Goal: Task Accomplishment & Management: Use online tool/utility

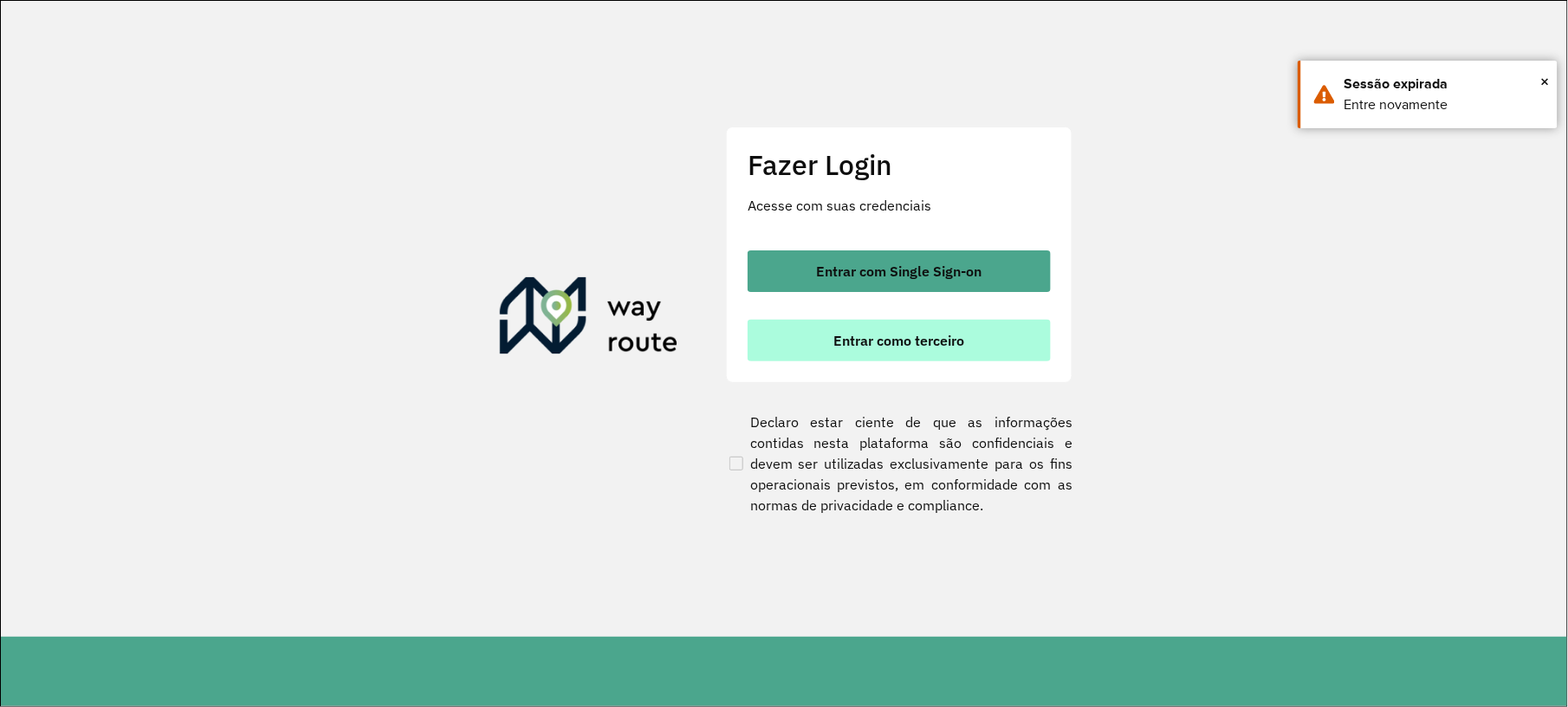
click at [898, 340] on span "Entrar como terceiro" at bounding box center [900, 341] width 131 height 13
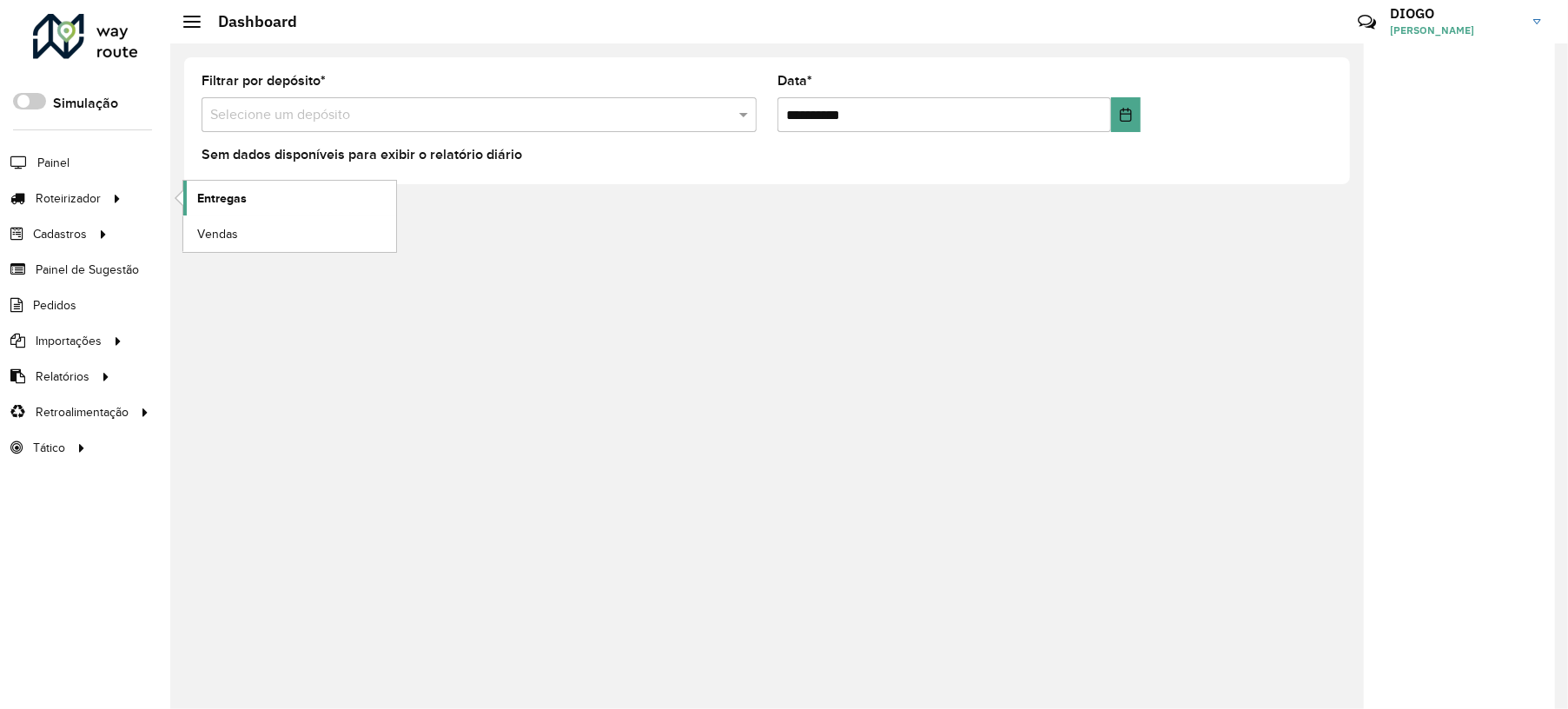
click at [232, 186] on link "Entregas" at bounding box center [289, 198] width 213 height 35
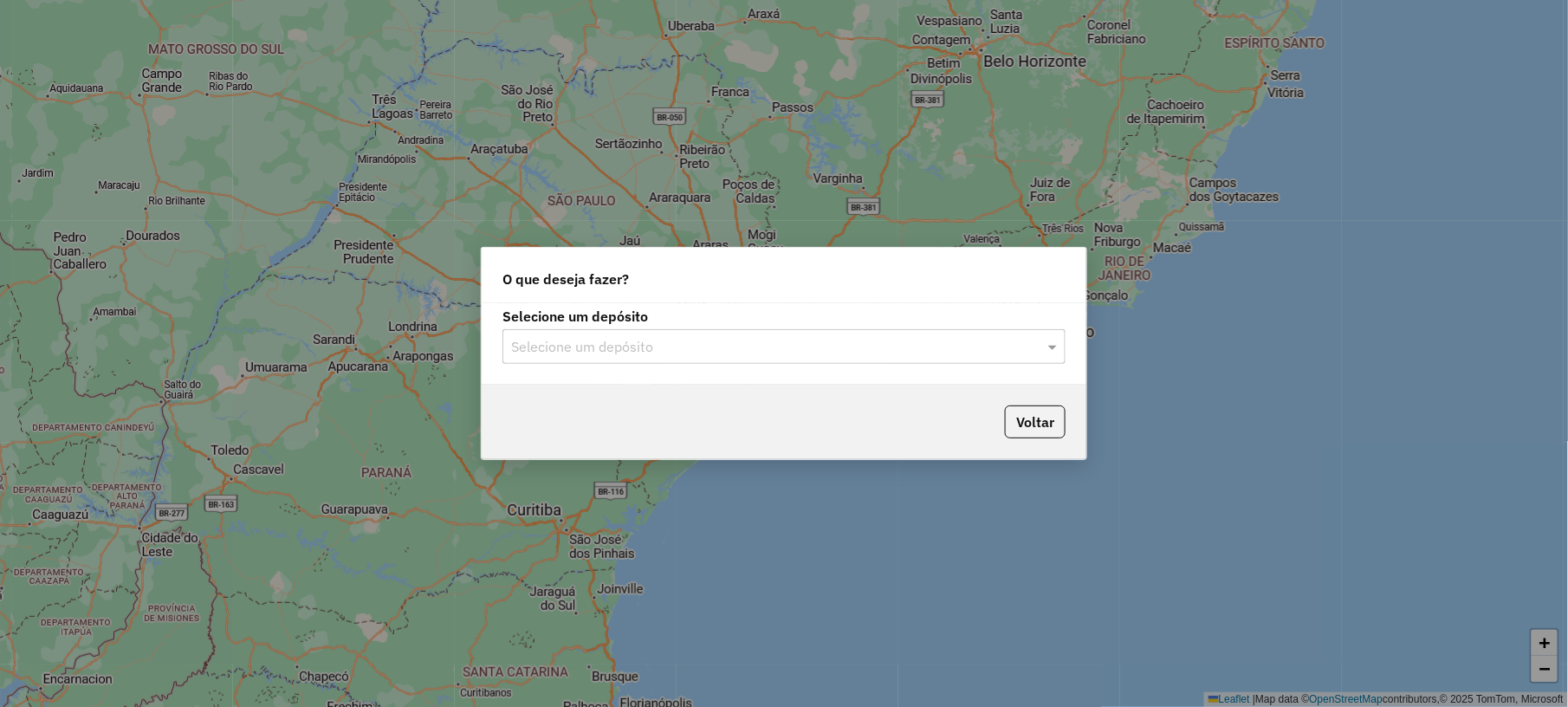
click at [753, 352] on input "text" at bounding box center [767, 347] width 511 height 21
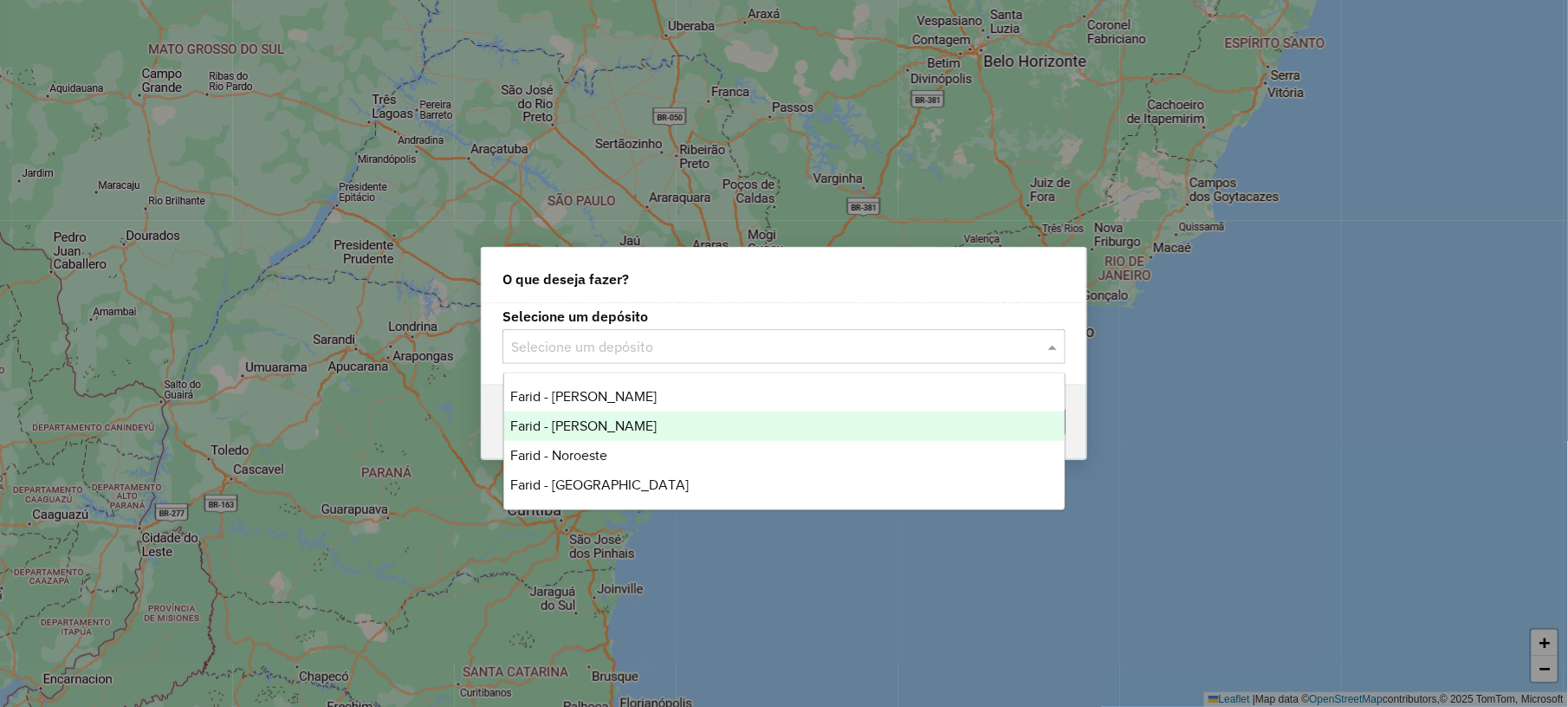
click at [638, 413] on div "Farid - João Pinheiro" at bounding box center [784, 426] width 560 height 30
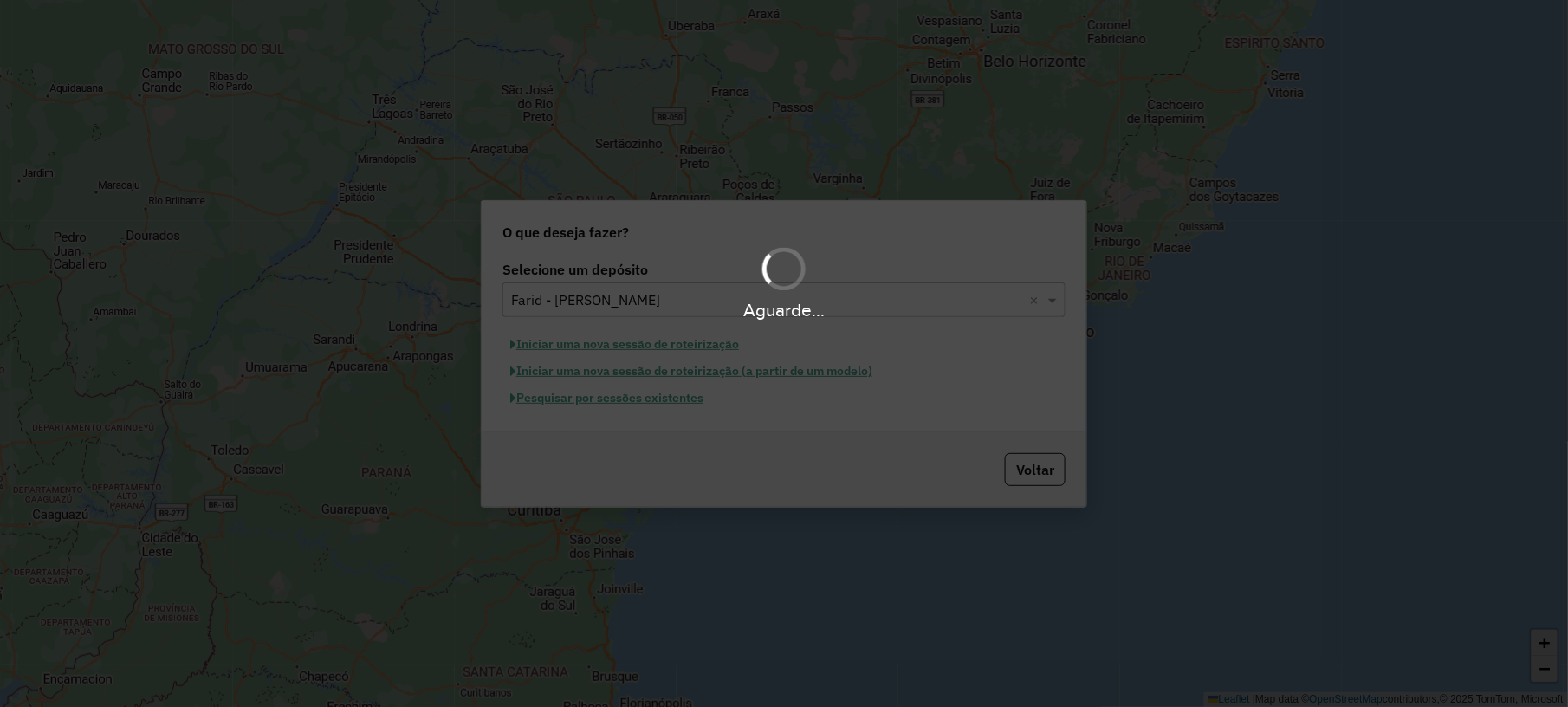
click at [638, 413] on div "Aguarde..." at bounding box center [784, 353] width 1568 height 707
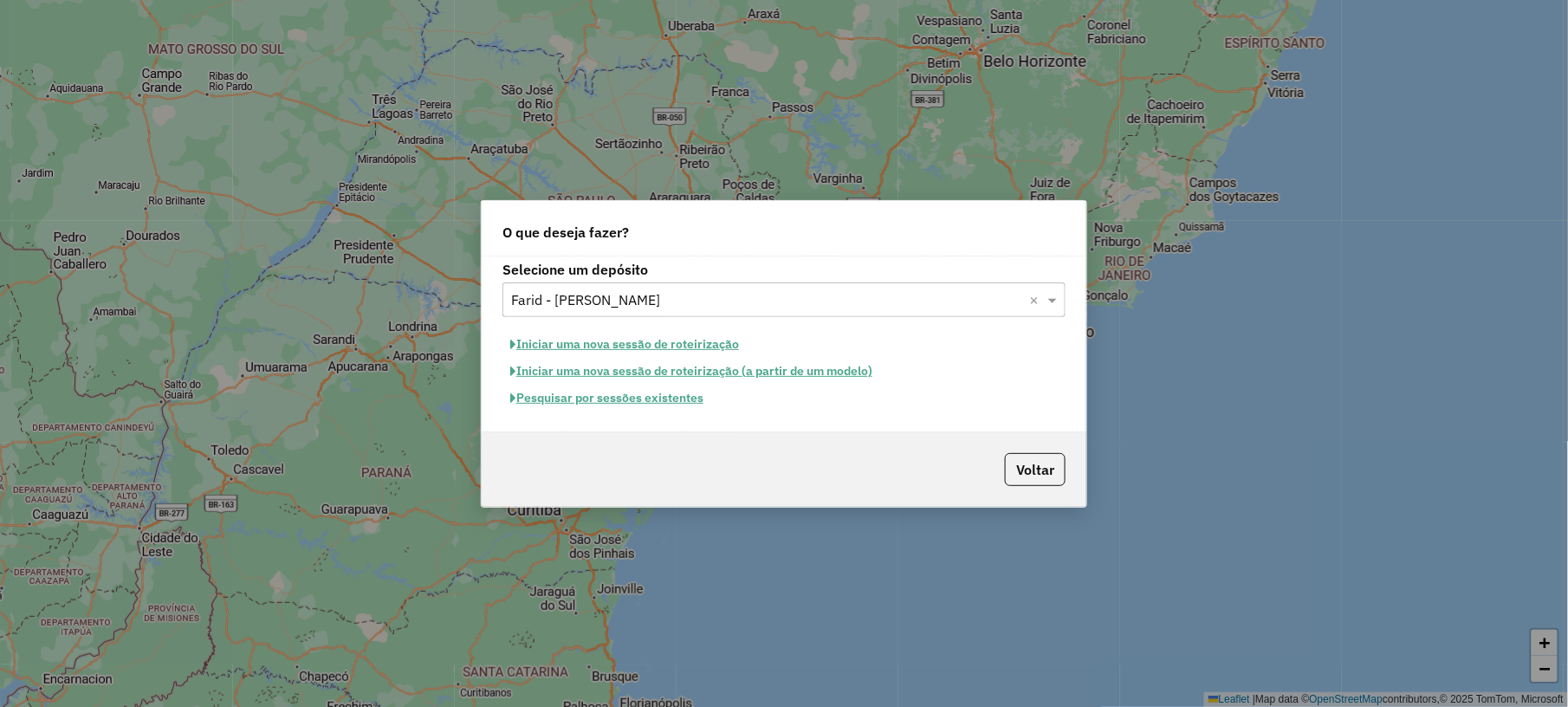
click at [639, 302] on input "text" at bounding box center [767, 301] width 511 height 21
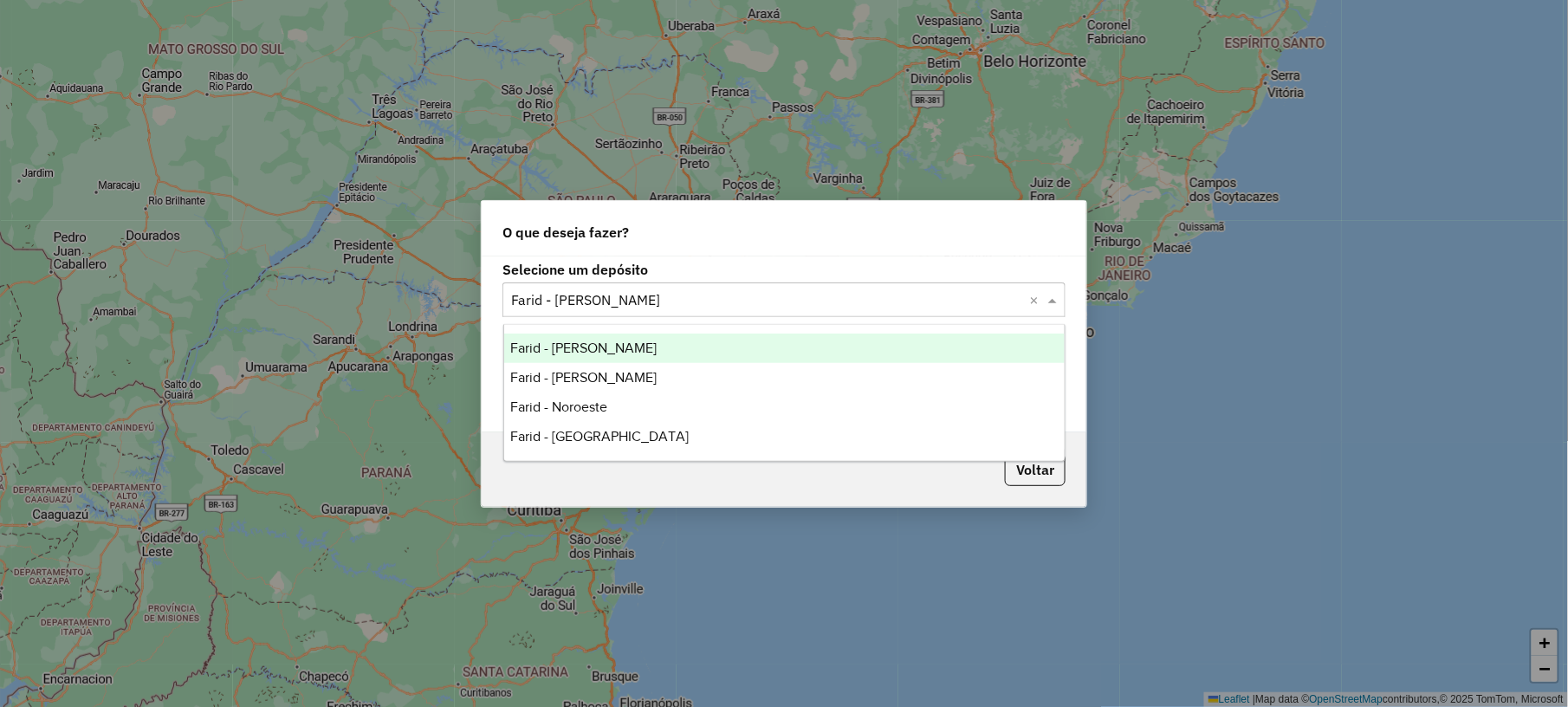
click at [635, 357] on div "Farid - [PERSON_NAME]" at bounding box center [784, 348] width 560 height 30
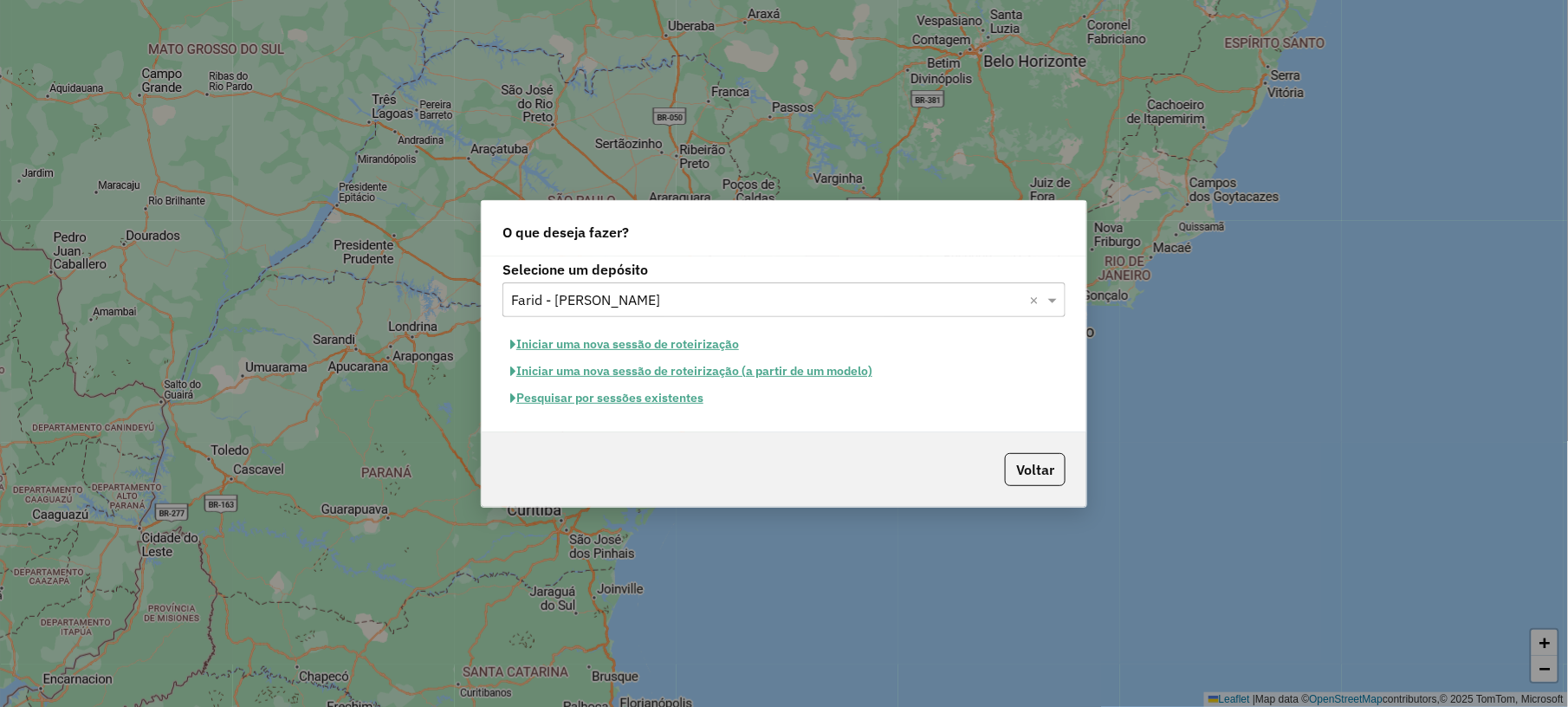
click at [598, 399] on button "Pesquisar por sessões existentes" at bounding box center [607, 398] width 209 height 27
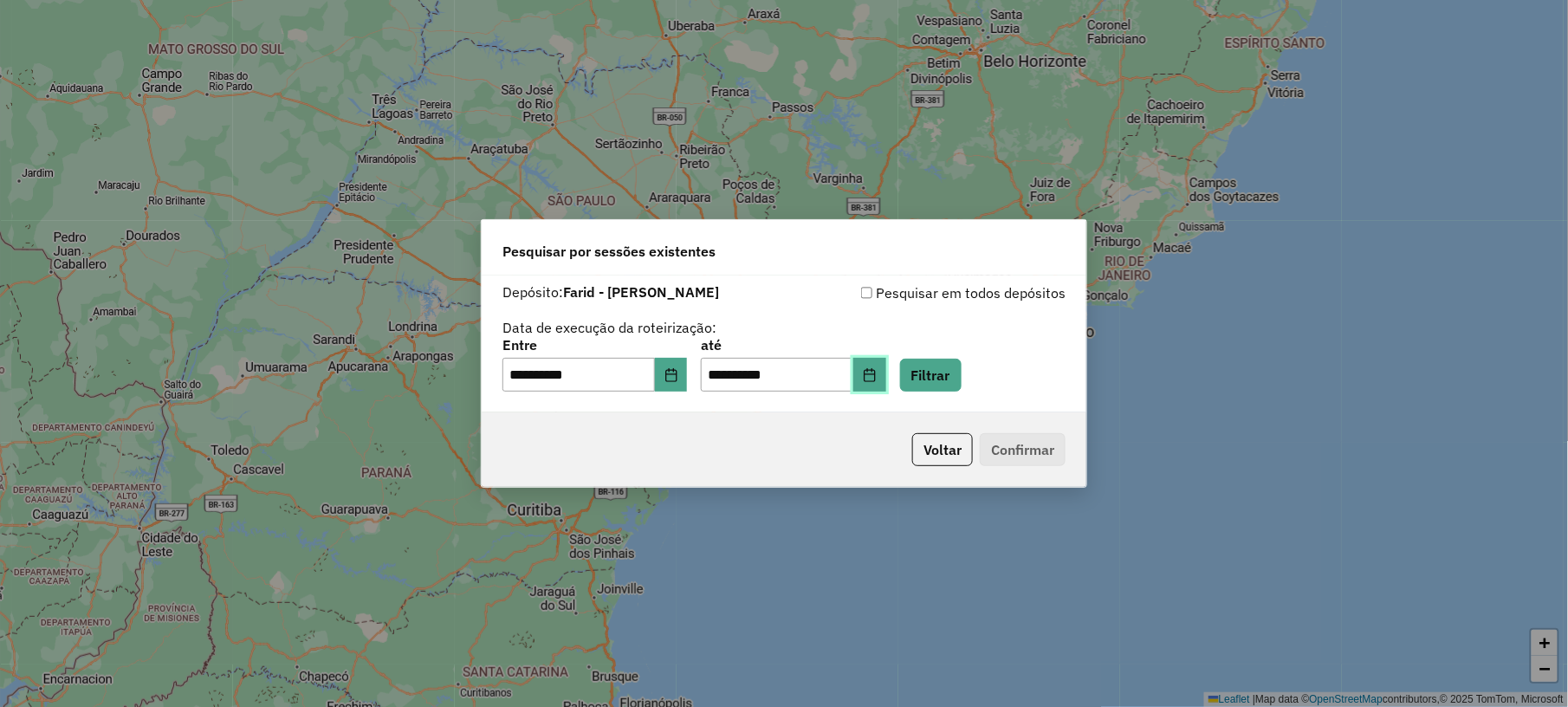
click at [886, 364] on button "Choose Date" at bounding box center [869, 375] width 33 height 35
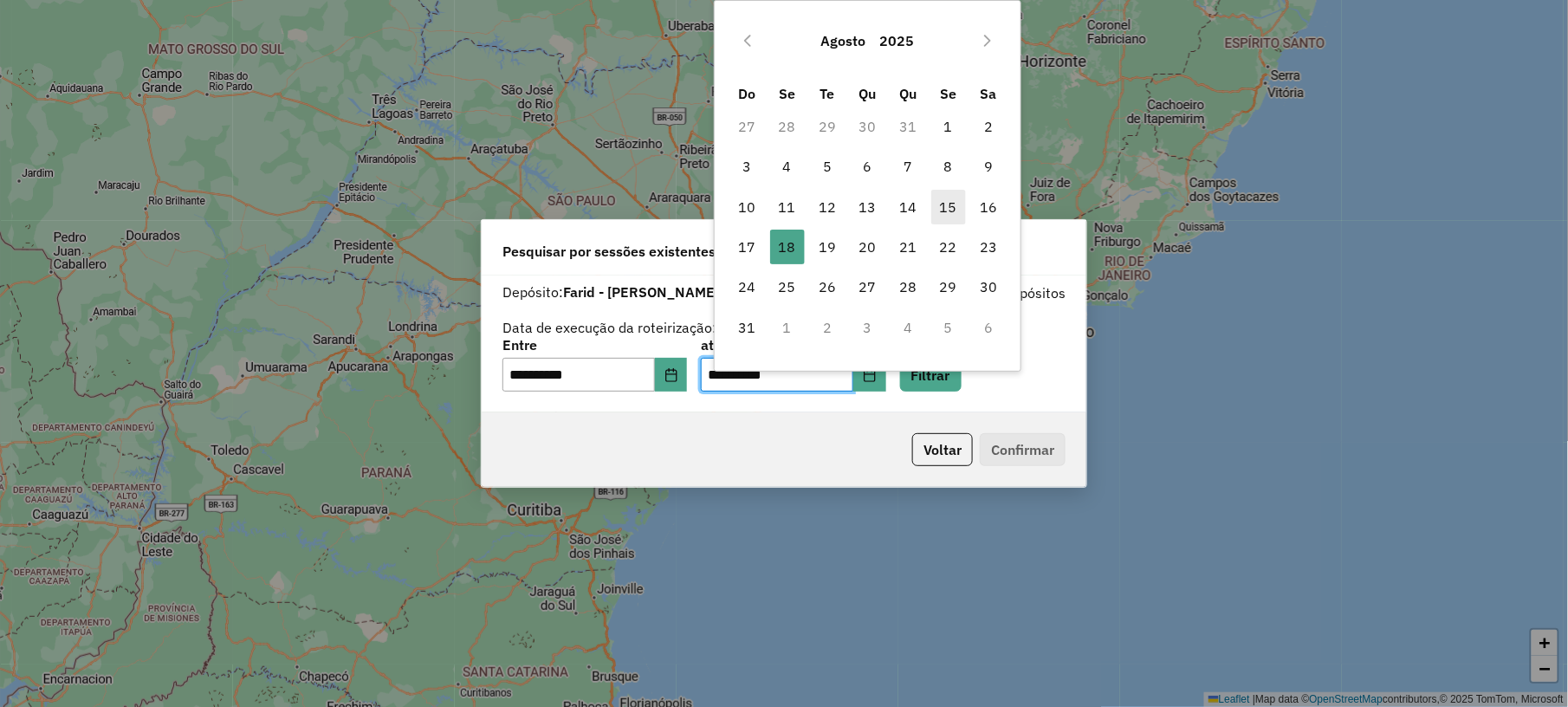
click at [955, 202] on span "15" at bounding box center [949, 207] width 35 height 35
type input "**********"
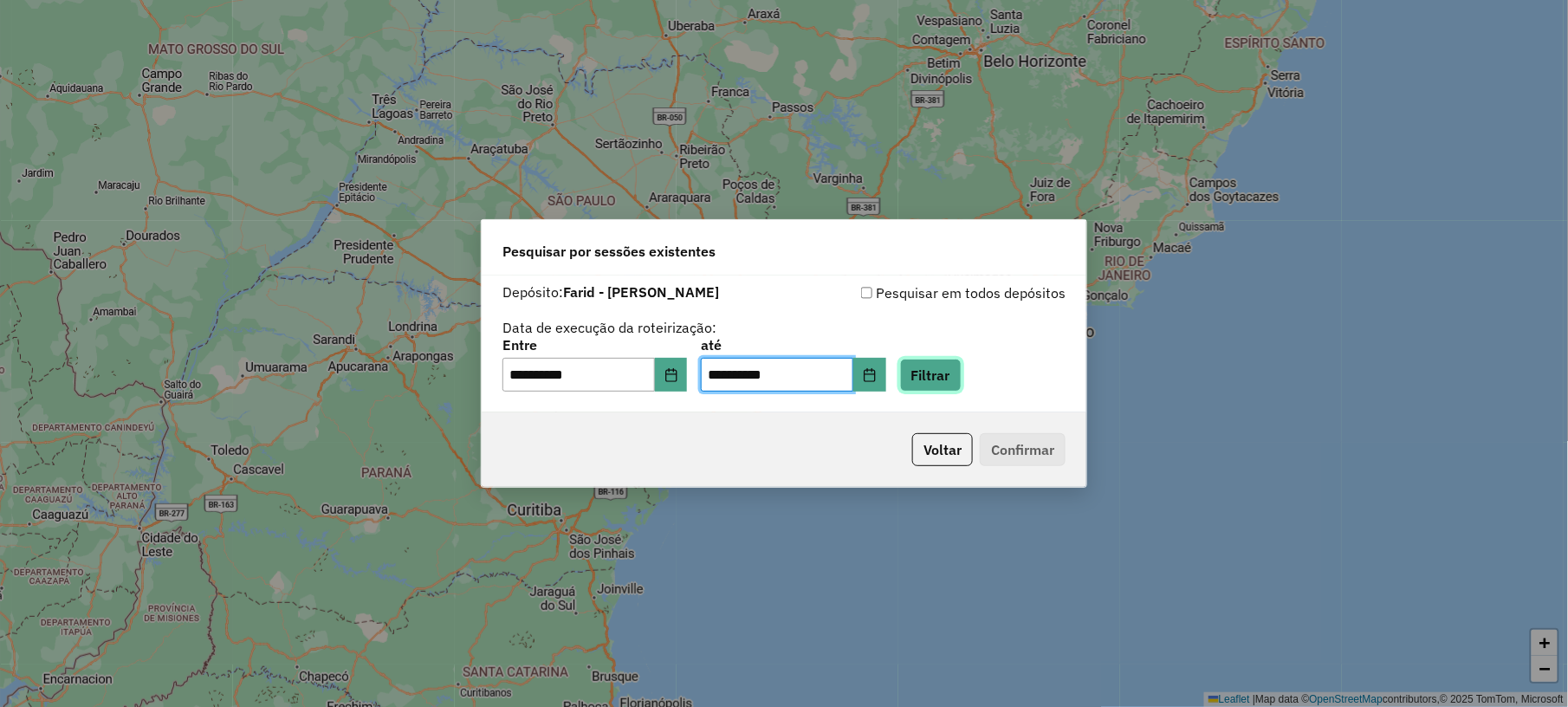
click at [961, 382] on button "Filtrar" at bounding box center [931, 375] width 62 height 33
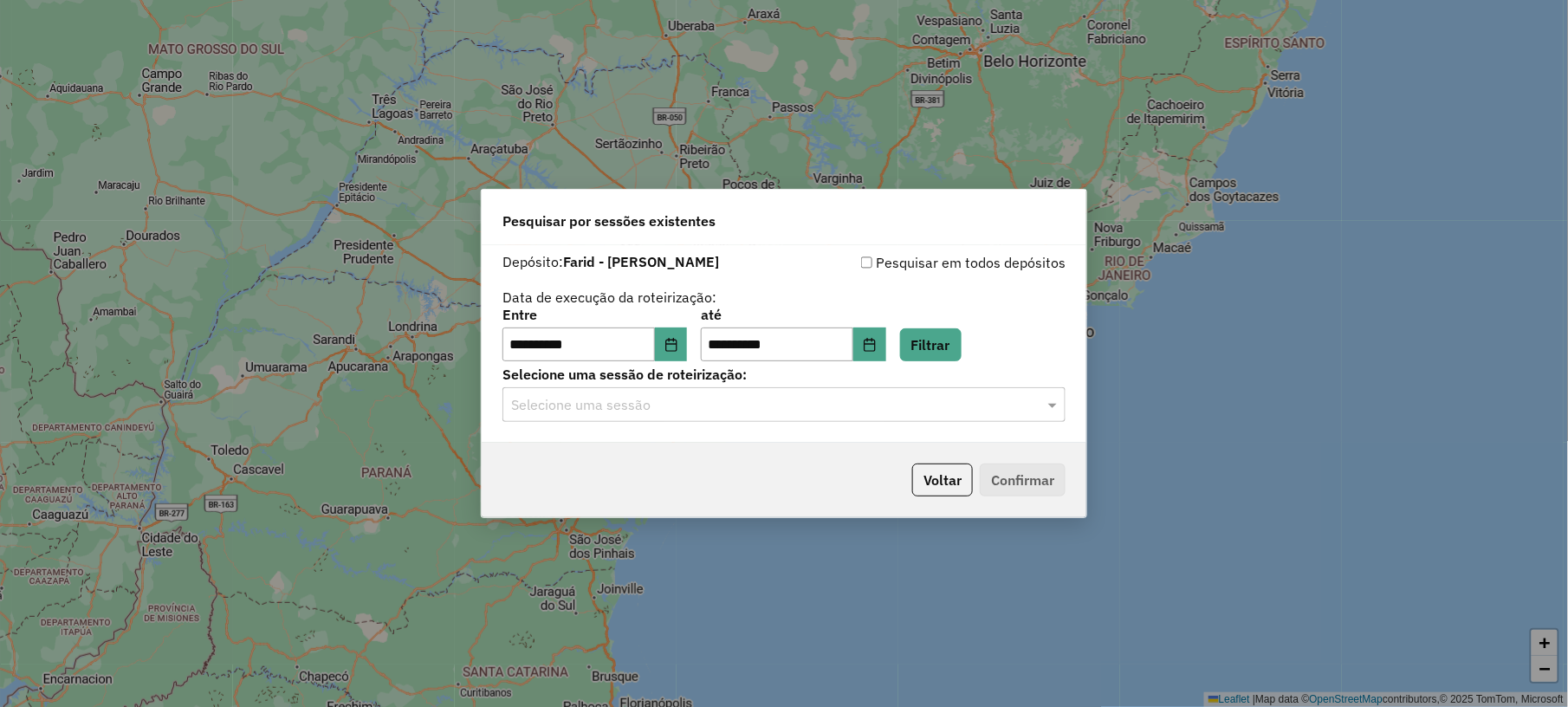
click at [690, 407] on input "text" at bounding box center [767, 406] width 511 height 21
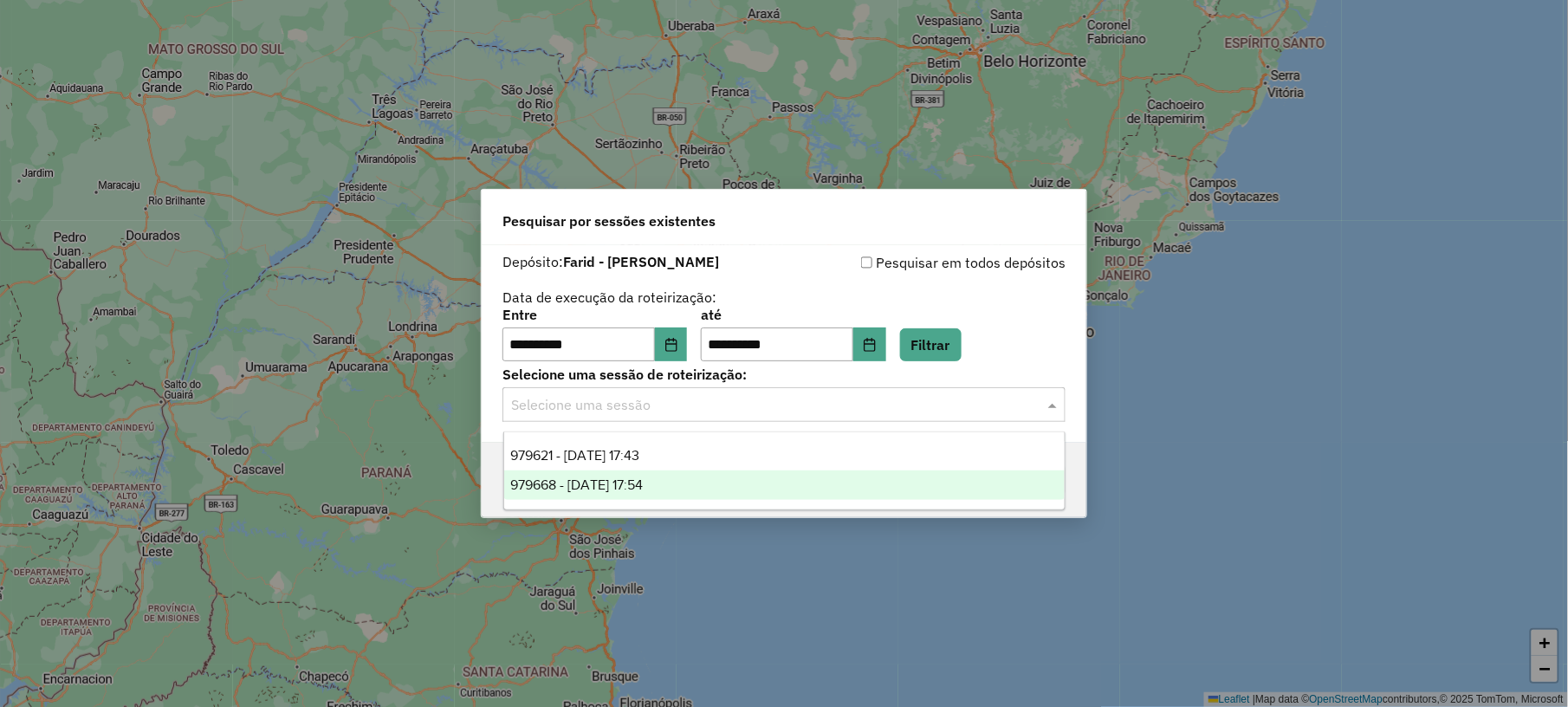
click at [626, 484] on span "979668 - 15/08/2025 17:54" at bounding box center [578, 484] width 133 height 14
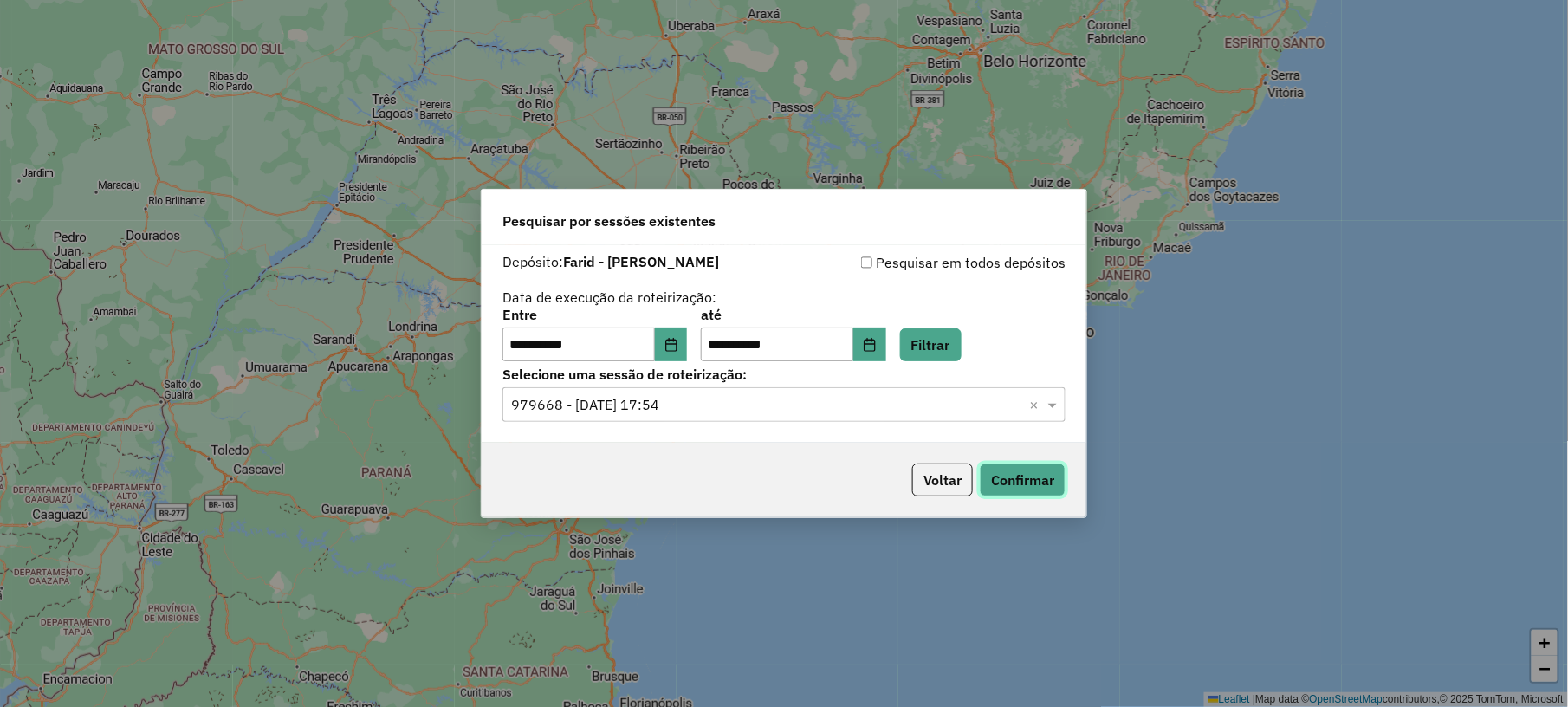
click at [1043, 477] on button "Confirmar" at bounding box center [1022, 480] width 86 height 33
click at [880, 341] on button "Choose Date" at bounding box center [869, 345] width 33 height 35
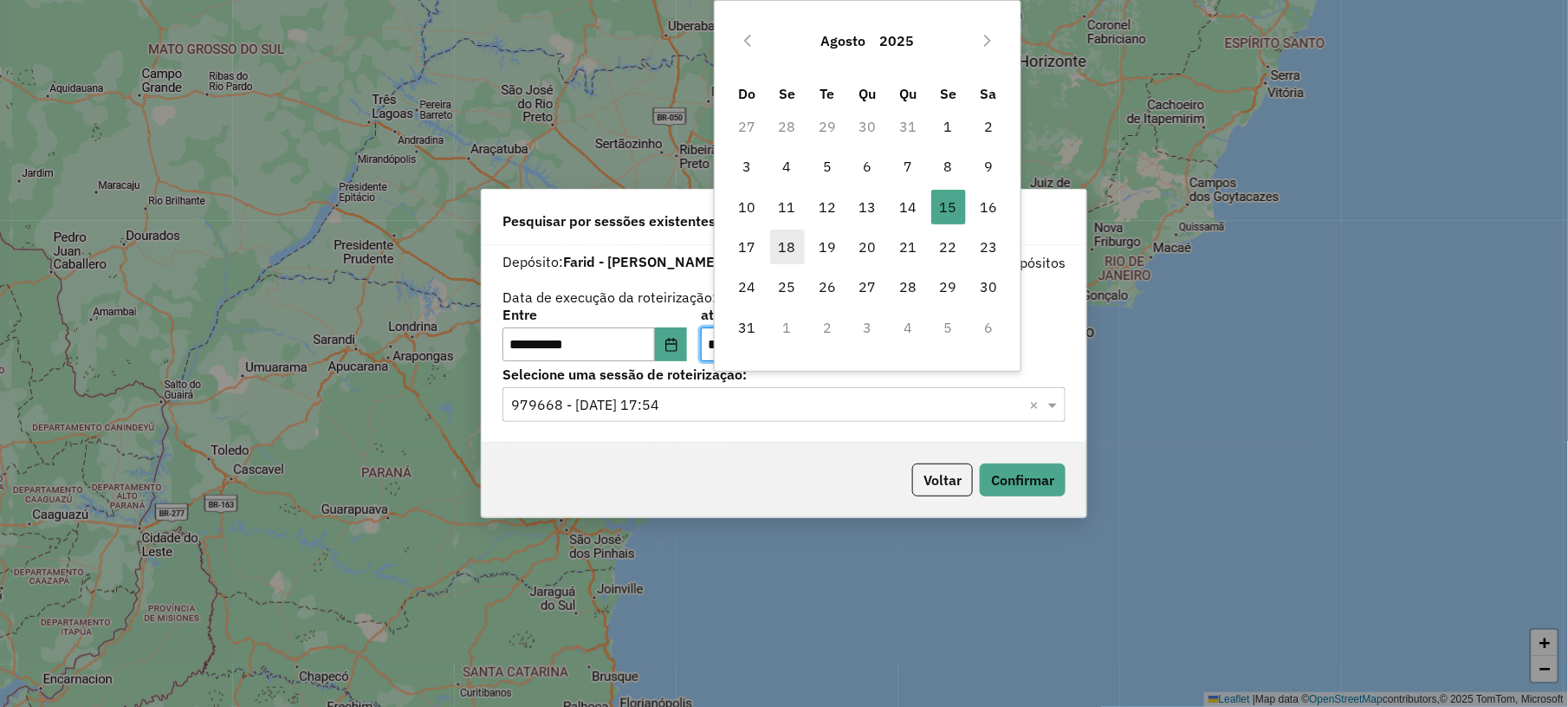
click at [788, 251] on span "18" at bounding box center [787, 247] width 35 height 35
type input "**********"
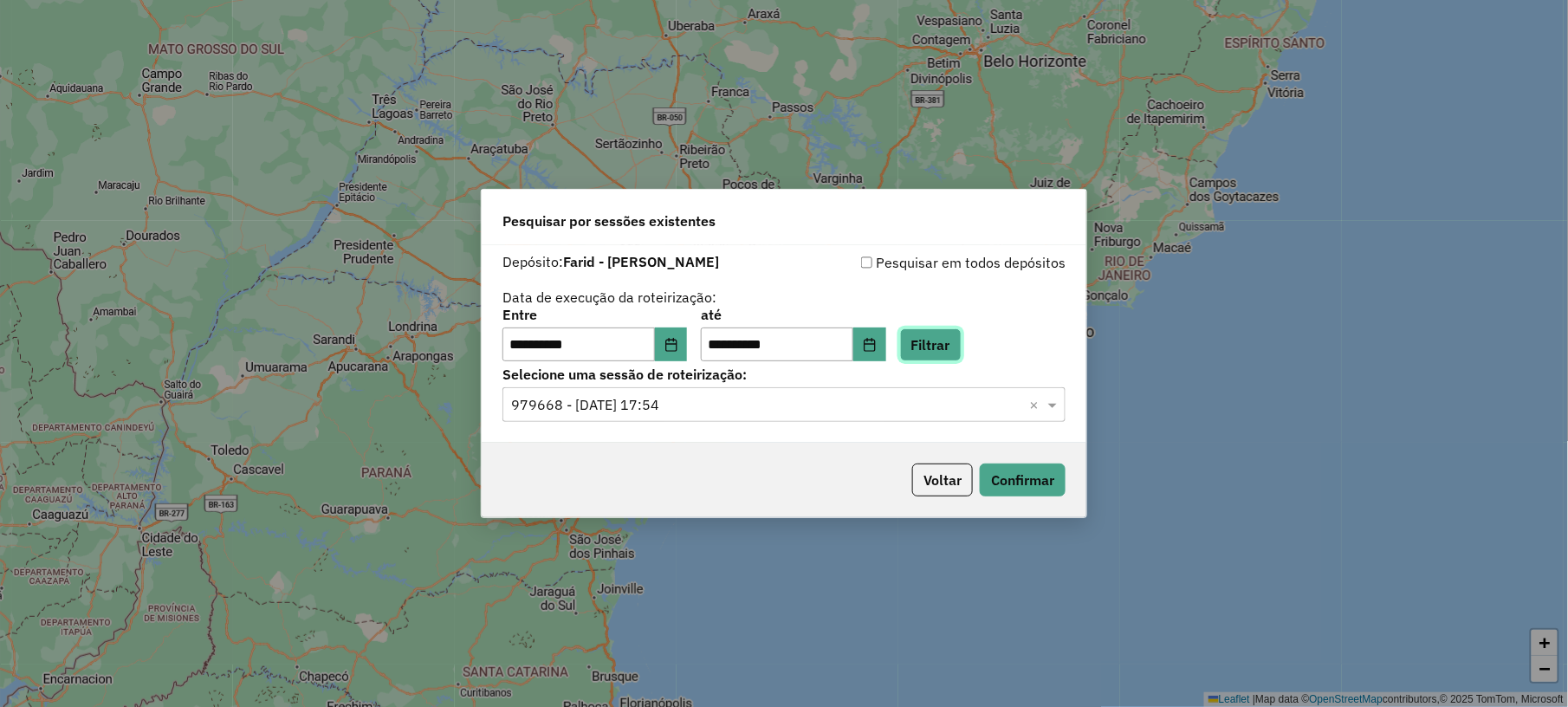
click at [951, 344] on button "Filtrar" at bounding box center [931, 344] width 62 height 33
click at [707, 414] on input "text" at bounding box center [767, 406] width 511 height 21
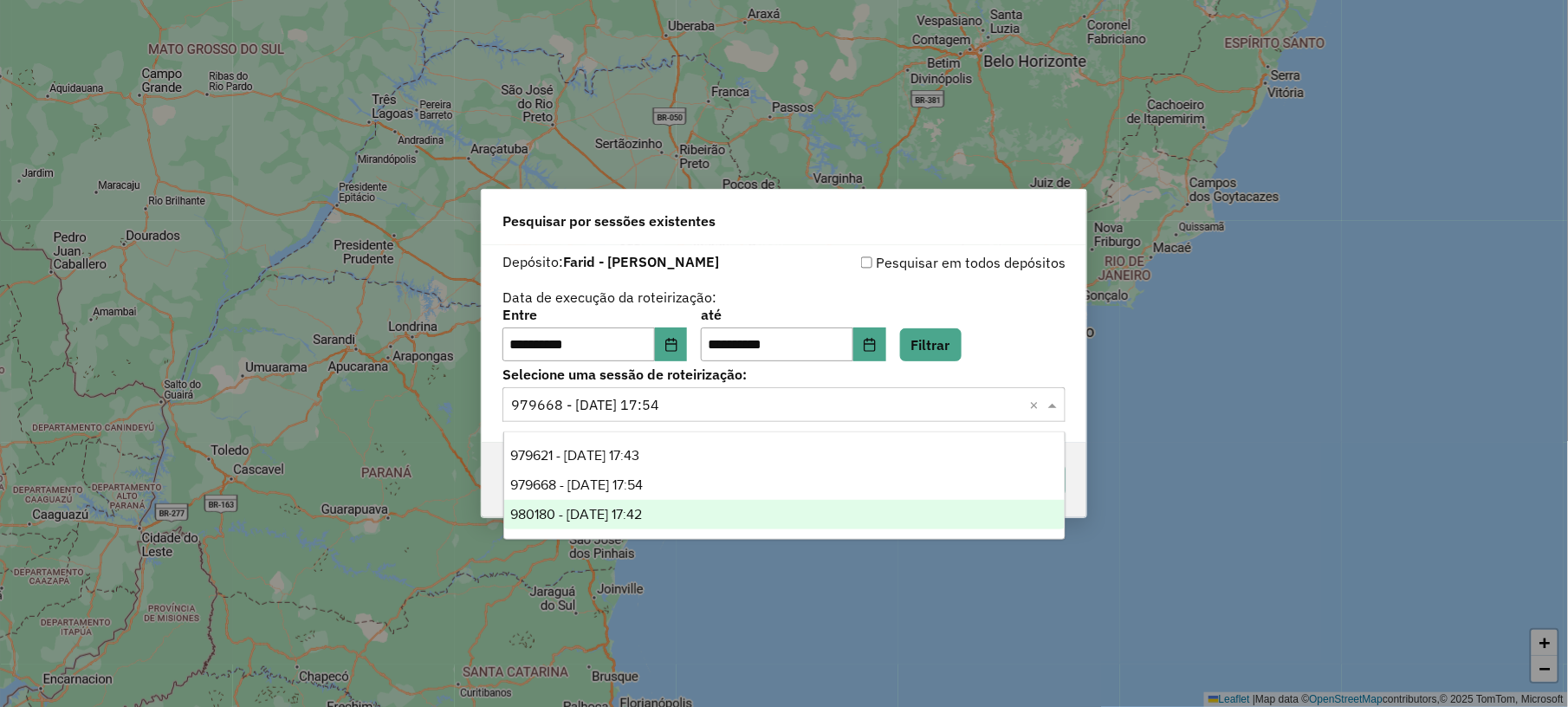
click at [635, 510] on span "980180 - 18/08/2025 17:42" at bounding box center [577, 514] width 132 height 14
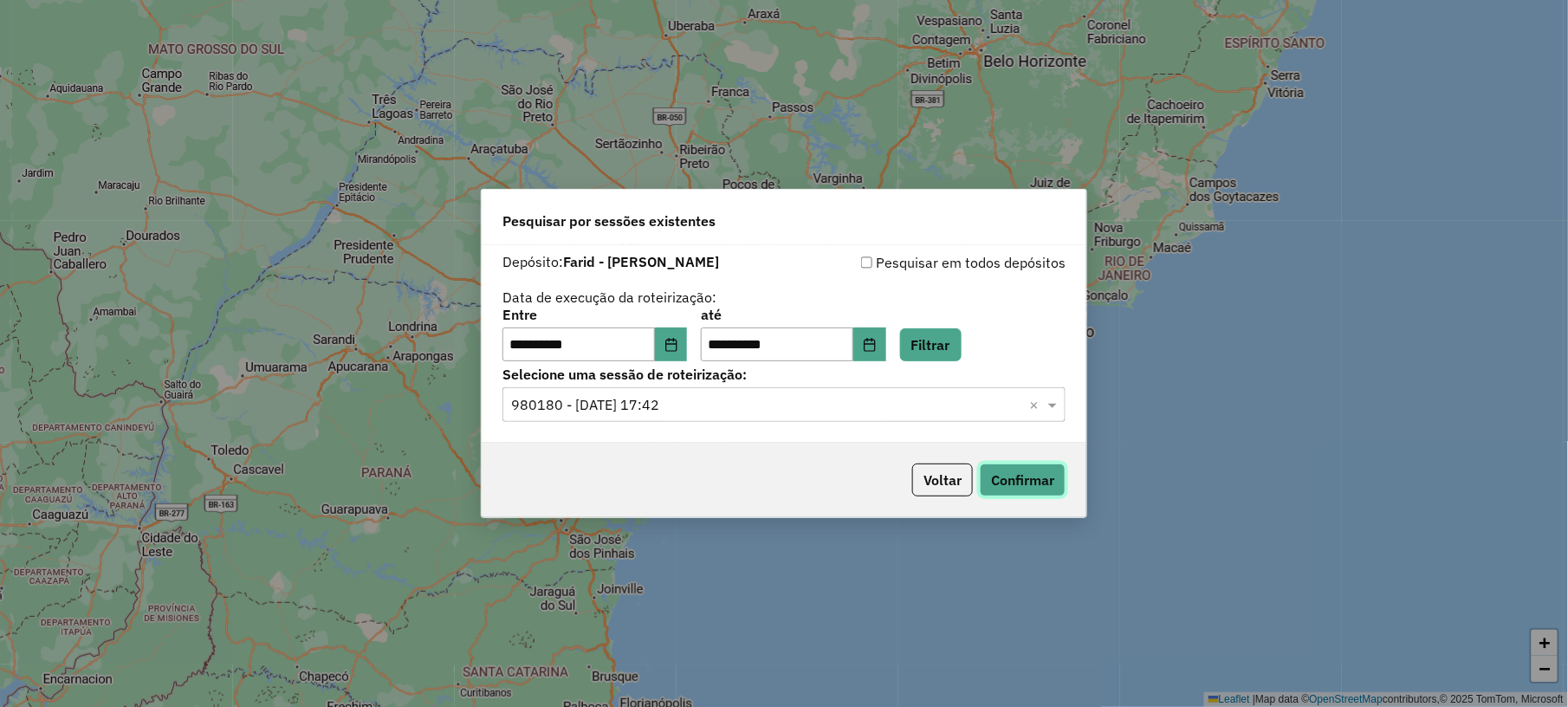
click at [1011, 476] on button "Confirmar" at bounding box center [1022, 480] width 86 height 33
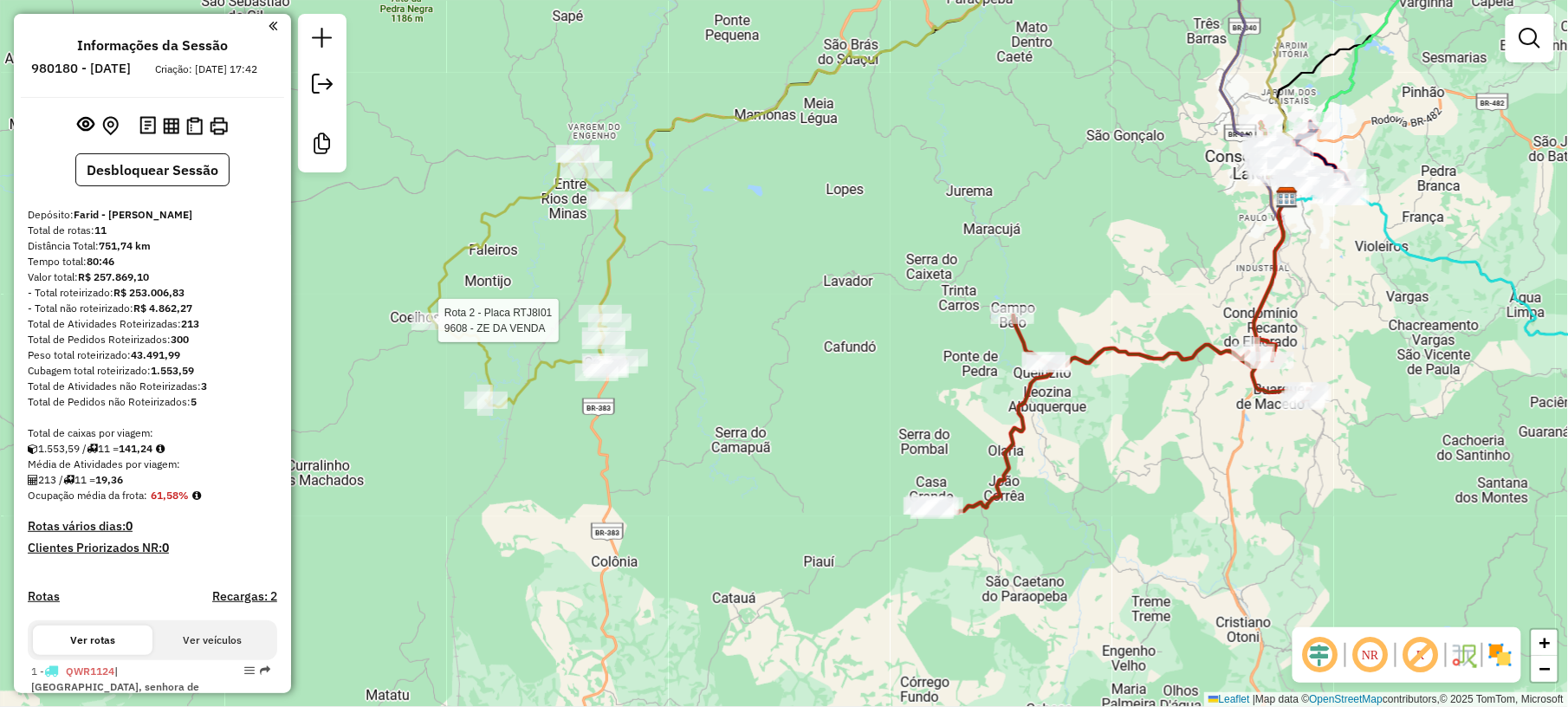
select select "**********"
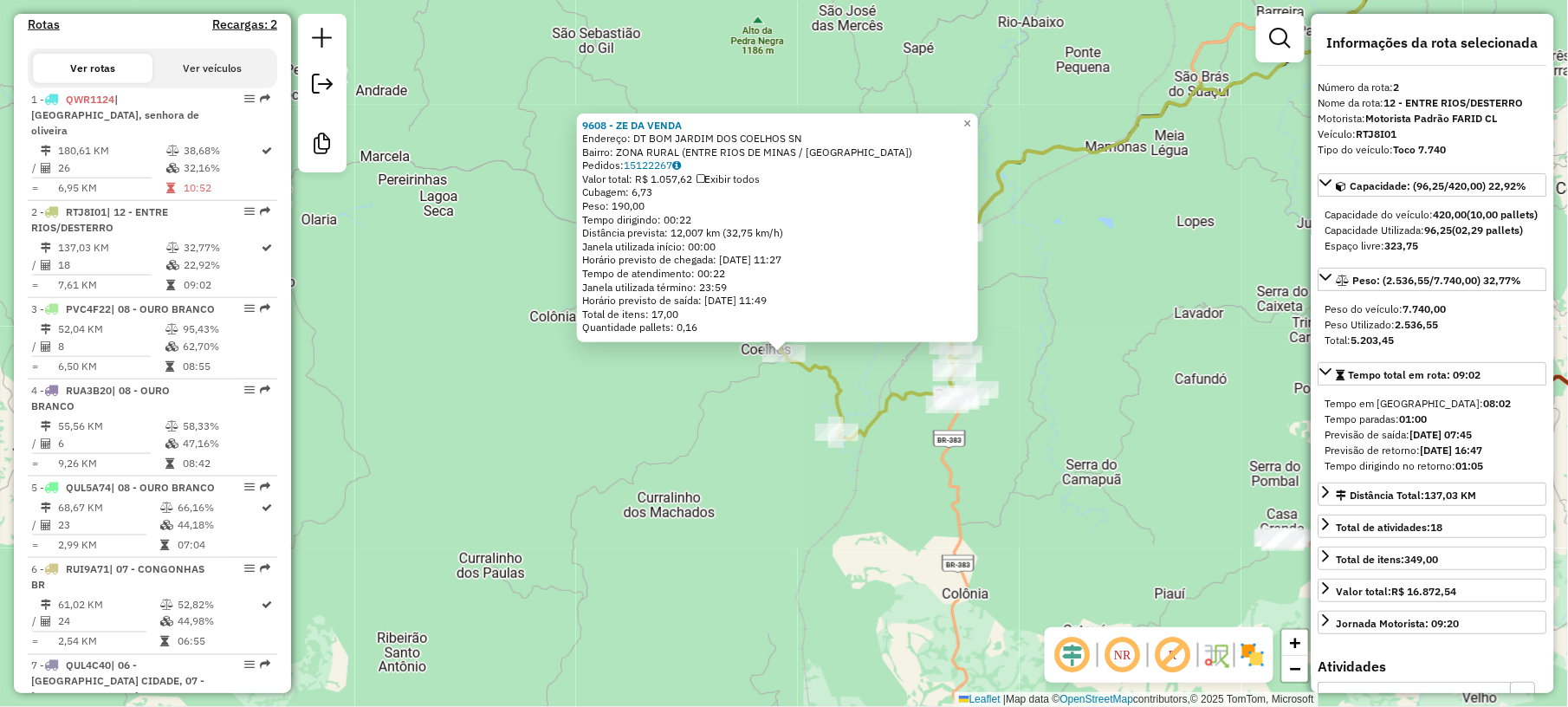
scroll to position [759, 0]
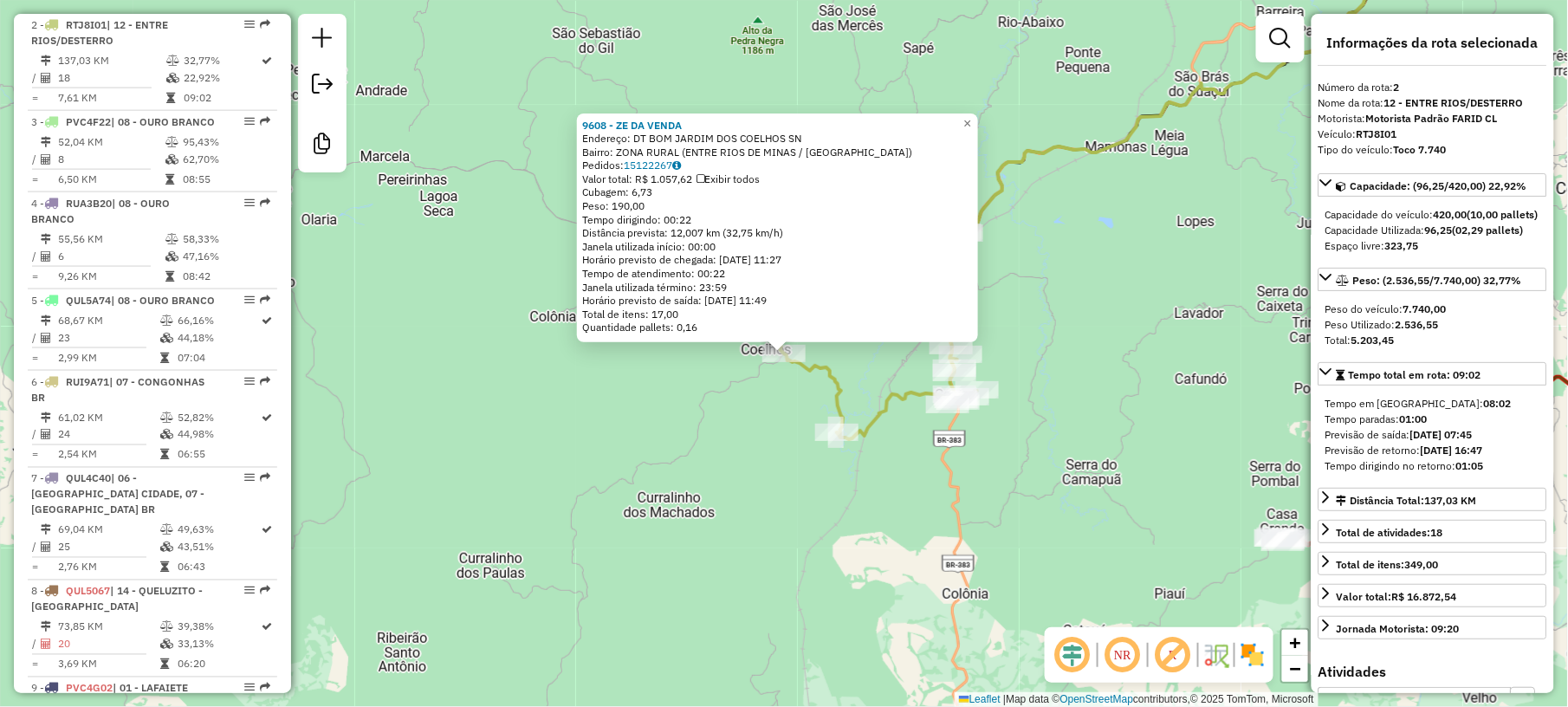
click at [707, 414] on div "9608 - ZE DA VENDA Endereço: DT BOM JARDIM DOS COELHOS SN Bairro: ZONA RURAL (E…" at bounding box center [784, 353] width 1568 height 707
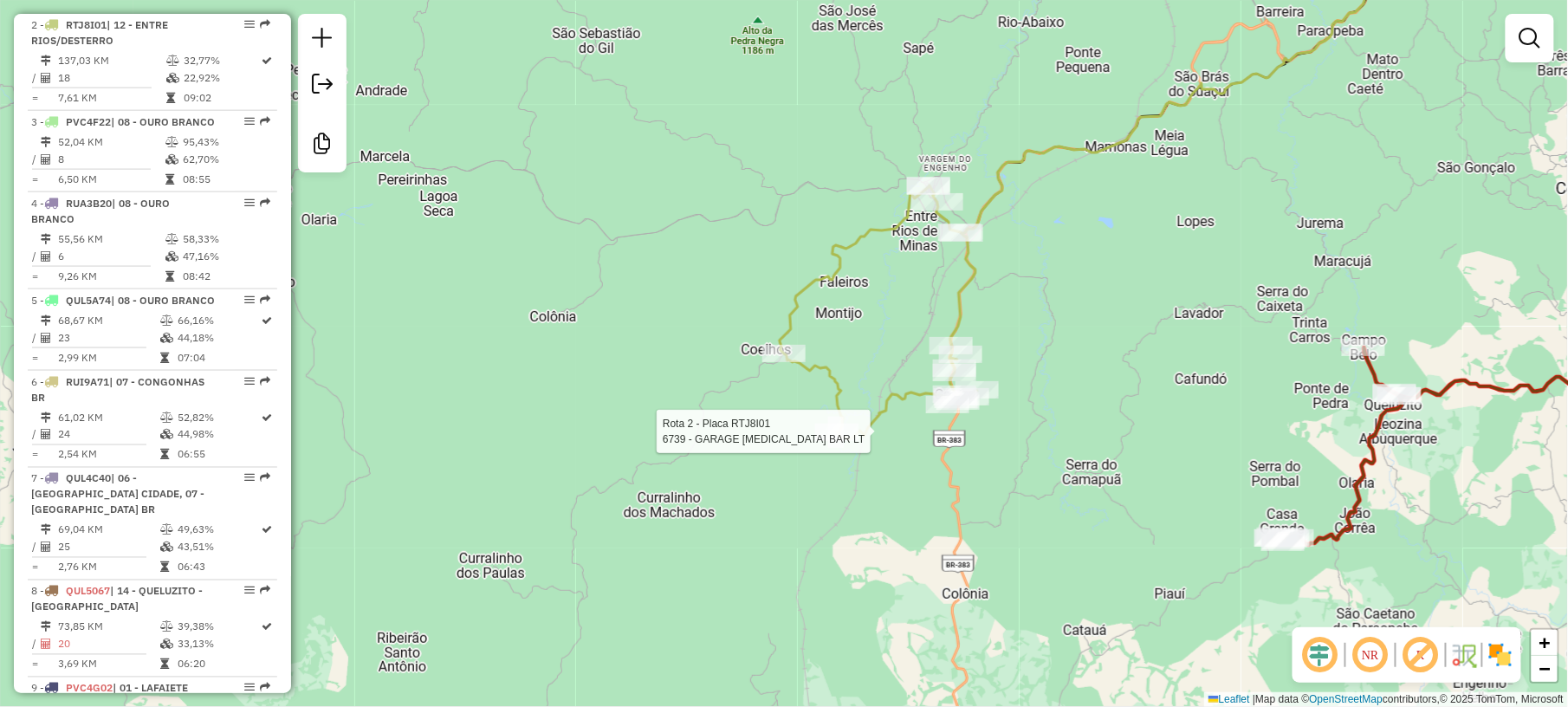
select select "**********"
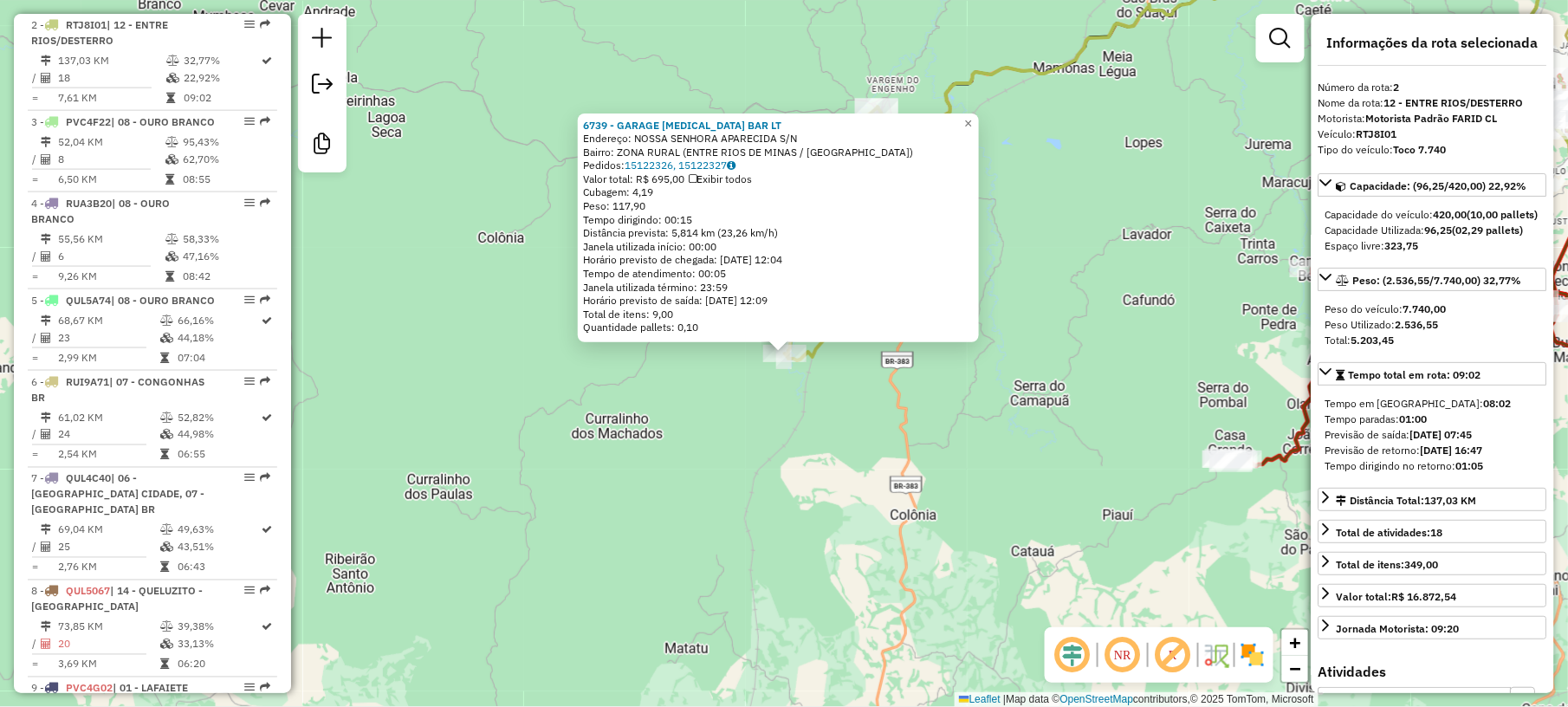
click at [757, 432] on div "6739 - GARAGE [MEDICAL_DATA] BAR LT Endereço: NOSSA SENHORA APARECIDA S/N Bairr…" at bounding box center [784, 353] width 1568 height 707
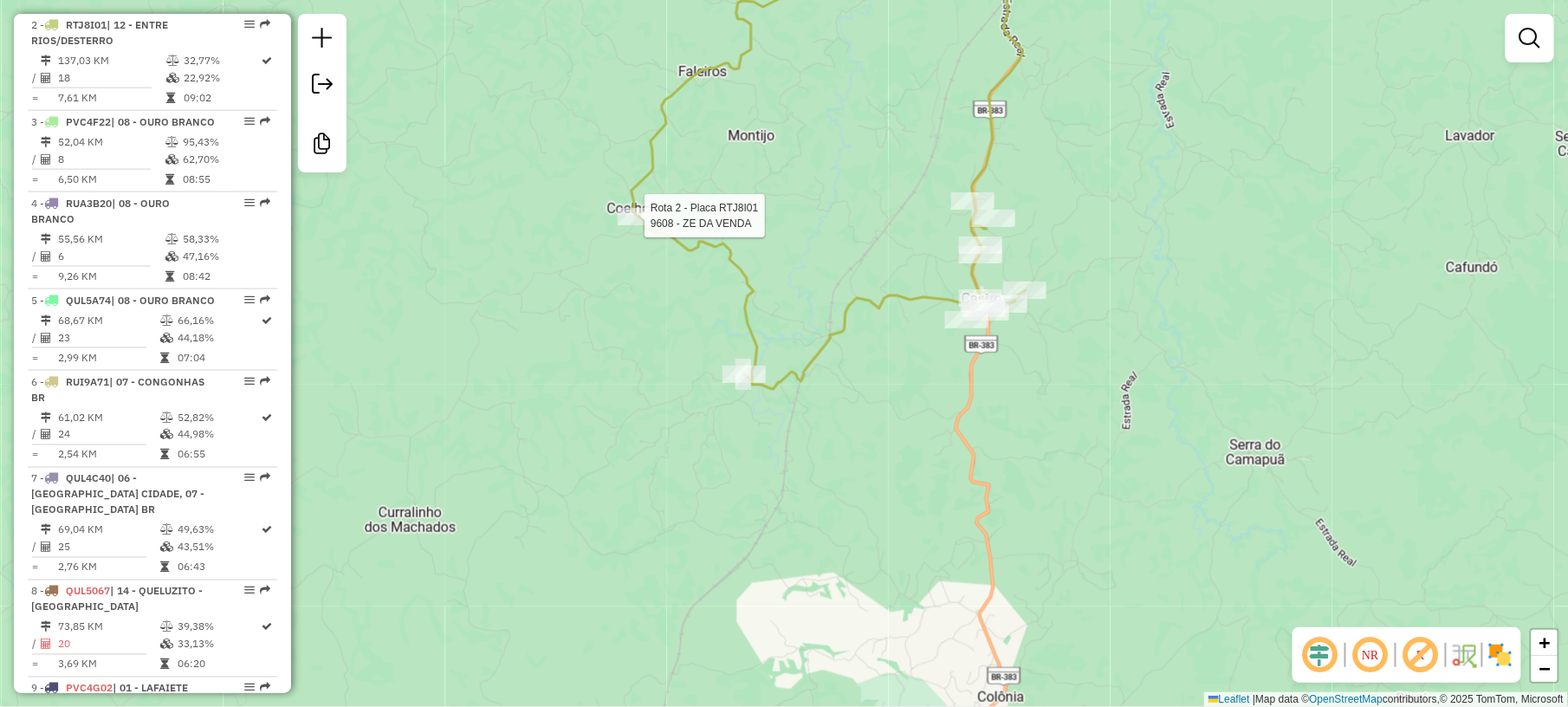
select select "**********"
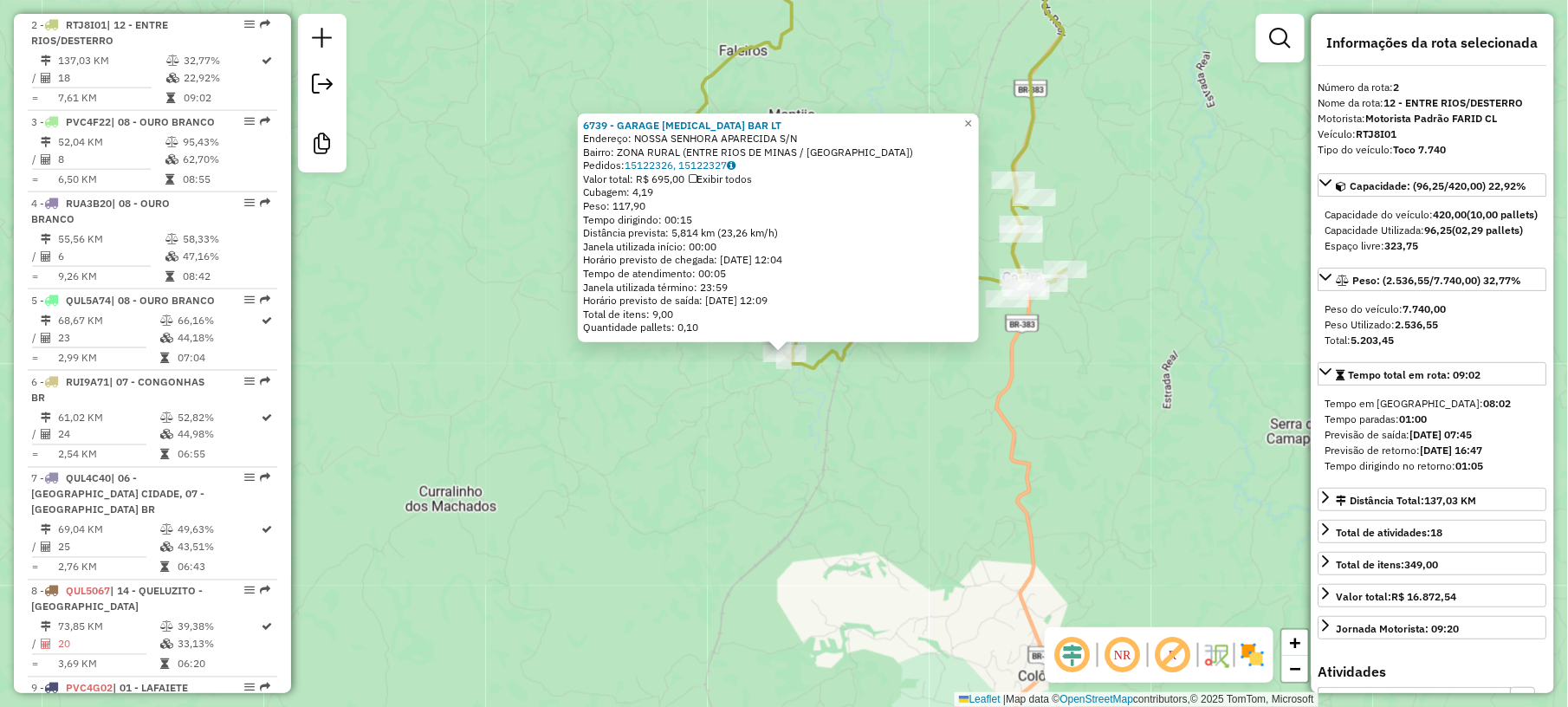
click at [788, 495] on div "6739 - GARAGE [MEDICAL_DATA] BAR LT Endereço: NOSSA SENHORA APARECIDA S/N Bairr…" at bounding box center [784, 353] width 1568 height 707
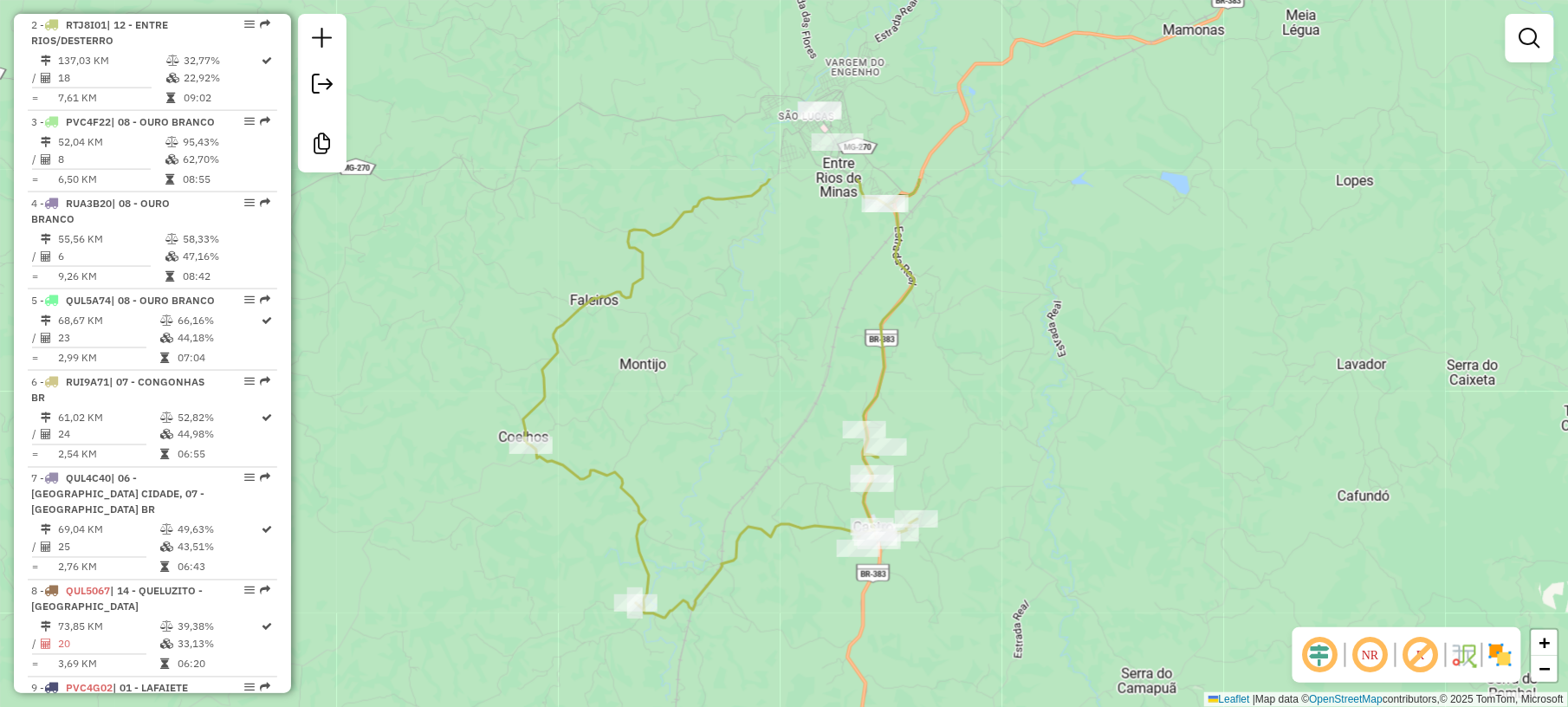
drag, startPoint x: 908, startPoint y: 139, endPoint x: 759, endPoint y: 390, distance: 291.9
click at [759, 390] on div "Janela de atendimento Grade de atendimento Capacidade Transportadoras Veículos …" at bounding box center [784, 353] width 1568 height 707
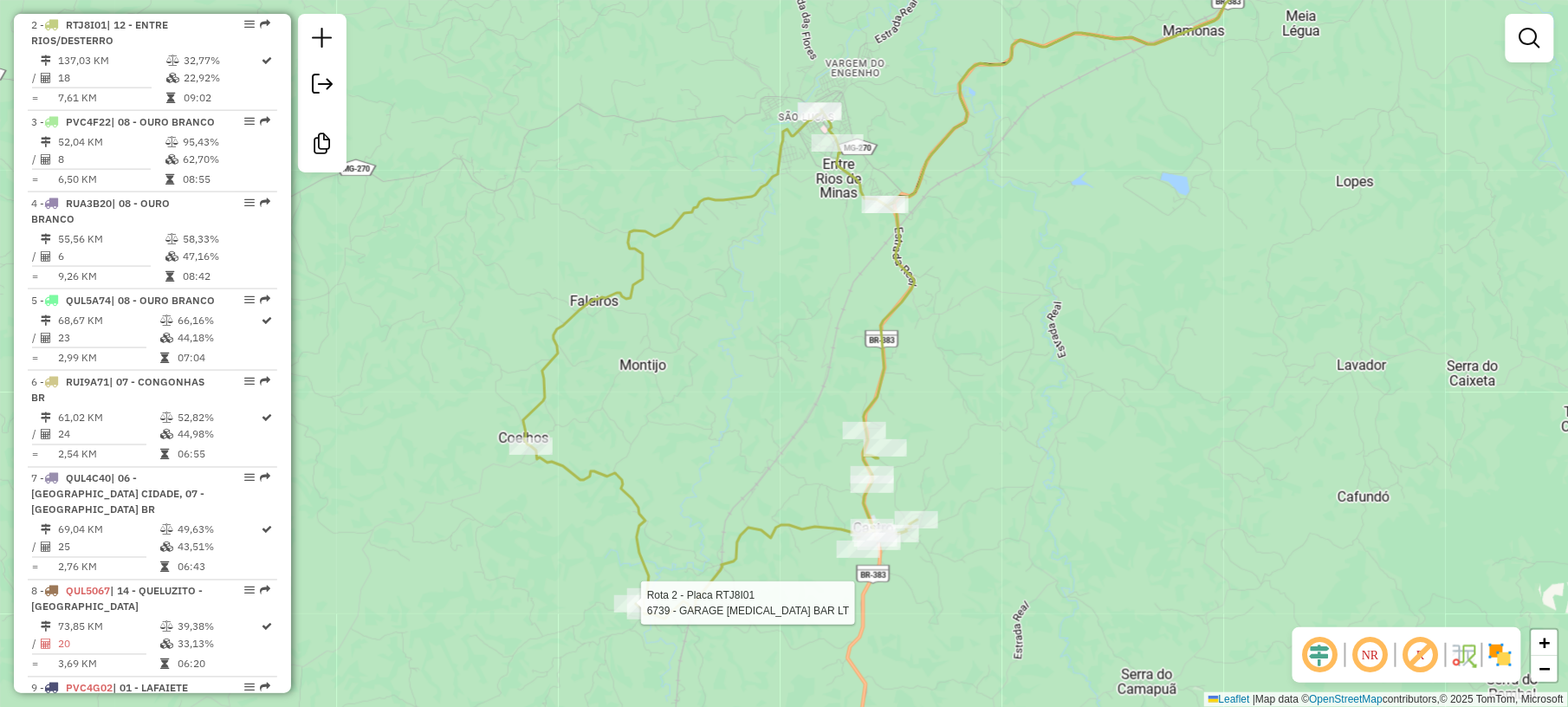
select select "**********"
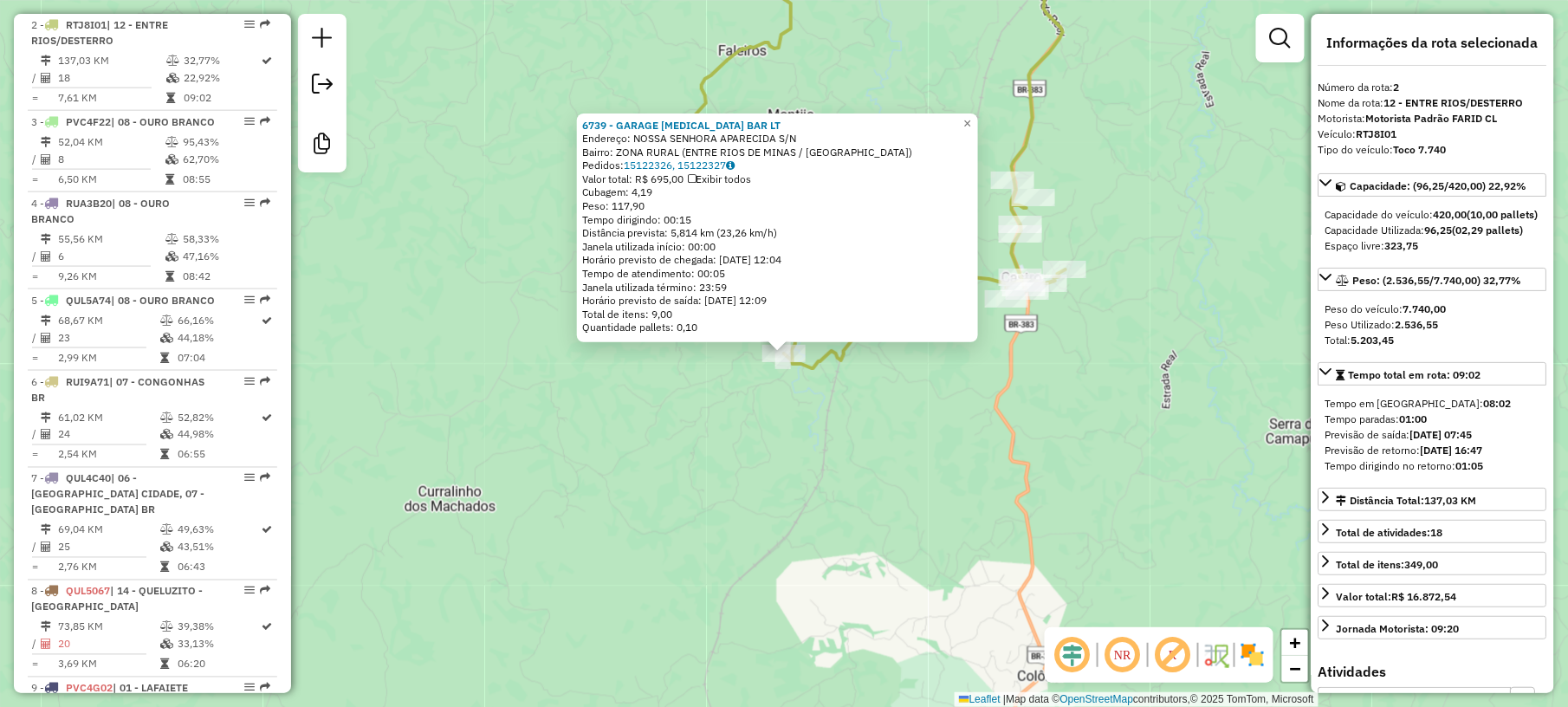
click at [763, 465] on div "6739 - GARAGE [MEDICAL_DATA] BAR LT Endereço: NOSSA SENHORA APARECIDA S/N Bairr…" at bounding box center [784, 353] width 1568 height 707
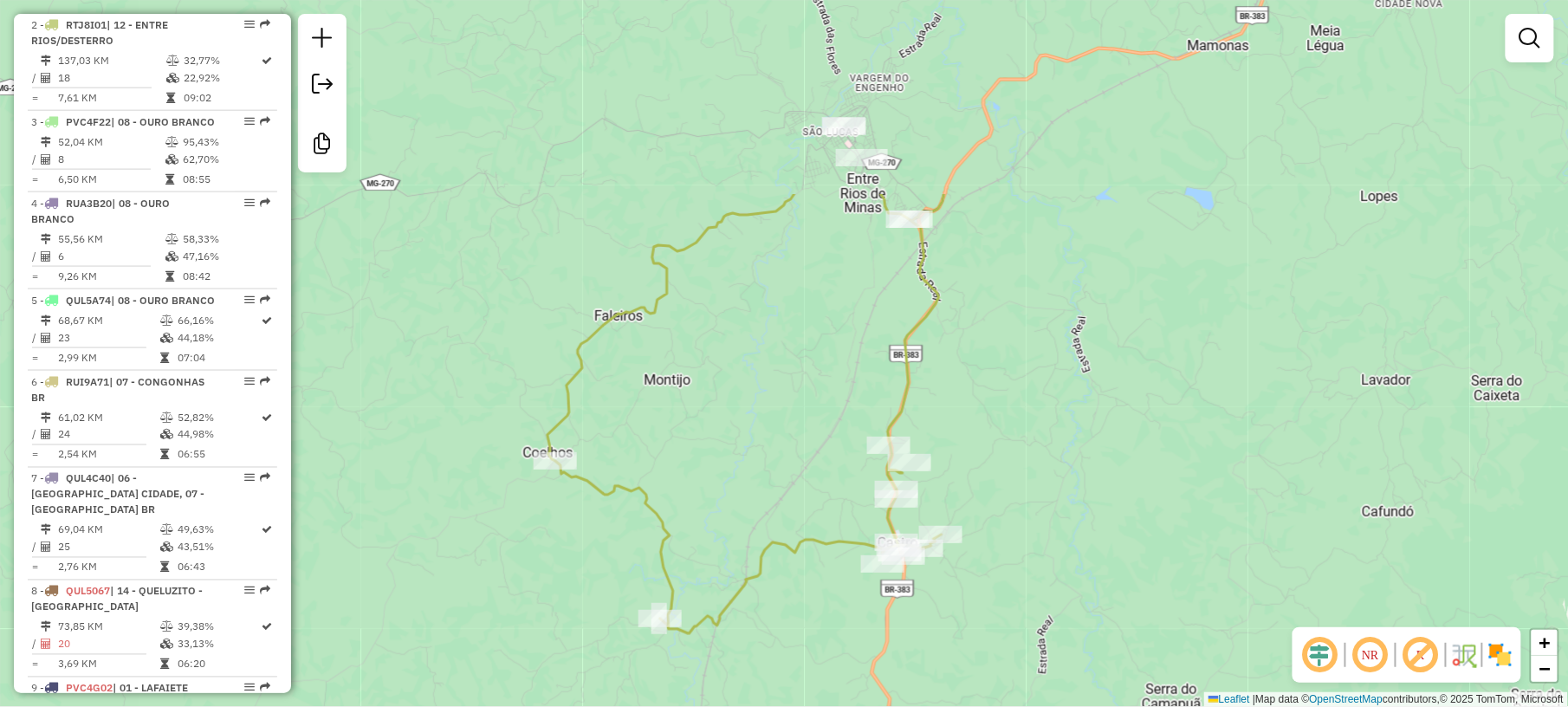
drag, startPoint x: 1157, startPoint y: 130, endPoint x: 1033, endPoint y: 395, distance: 292.6
click at [1033, 395] on div "Janela de atendimento Grade de atendimento Capacidade Transportadoras Veículos …" at bounding box center [784, 353] width 1568 height 707
